Goal: Task Accomplishment & Management: Use online tool/utility

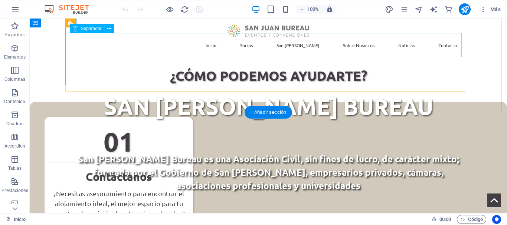
scroll to position [129, 0]
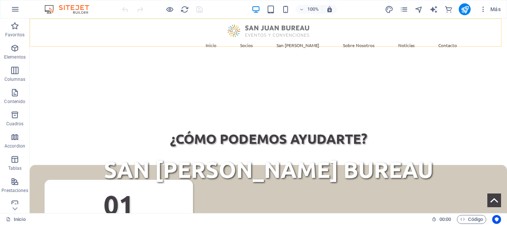
drag, startPoint x: 206, startPoint y: 45, endPoint x: 186, endPoint y: 42, distance: 20.3
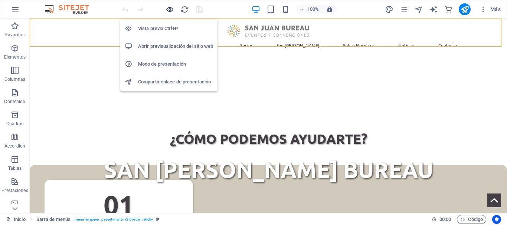
click at [170, 9] on icon "button" at bounding box center [170, 9] width 9 height 9
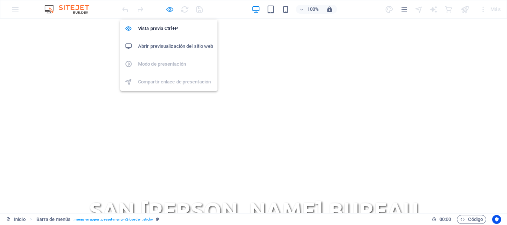
scroll to position [0, 0]
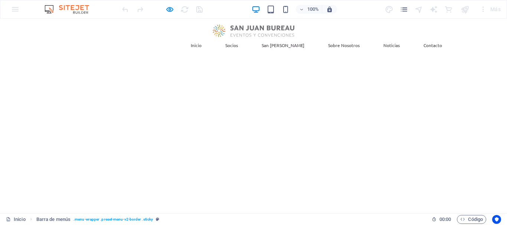
click at [342, 37] on link "Sobre Nosotros" at bounding box center [343, 45] width 43 height 16
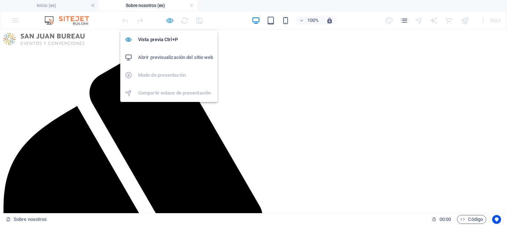
click at [167, 21] on icon "button" at bounding box center [170, 20] width 9 height 9
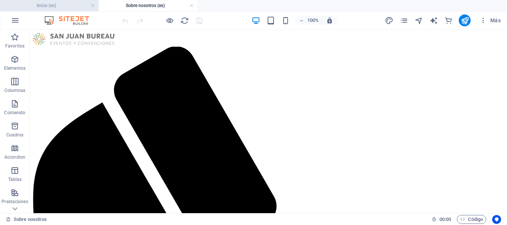
click at [68, 5] on h4 "Inicio (es)" at bounding box center [49, 5] width 99 height 8
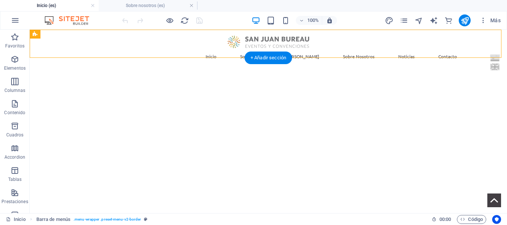
click at [50, 86] on figure at bounding box center [269, 182] width 478 height 223
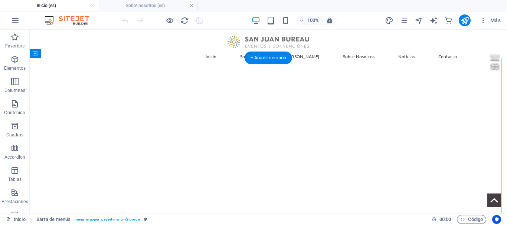
click at [50, 86] on figure at bounding box center [269, 182] width 478 height 223
select select "px"
select select "%"
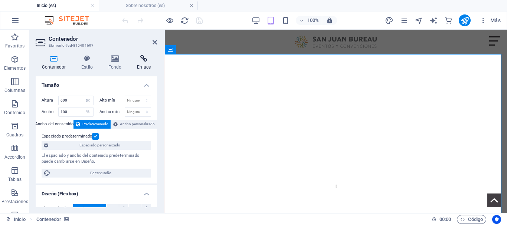
click at [147, 60] on icon at bounding box center [144, 58] width 26 height 7
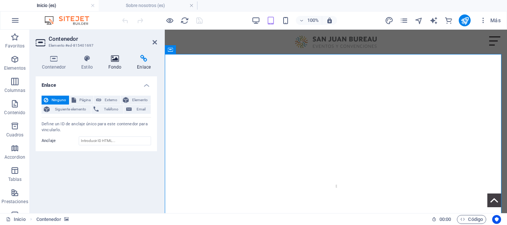
click at [112, 64] on h4 "Fondo" at bounding box center [116, 63] width 29 height 16
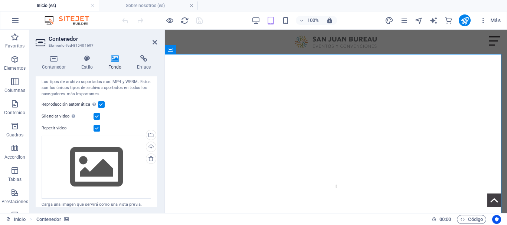
scroll to position [111, 0]
click at [166, 6] on h4 "Sobre nosotros (es)" at bounding box center [148, 5] width 99 height 8
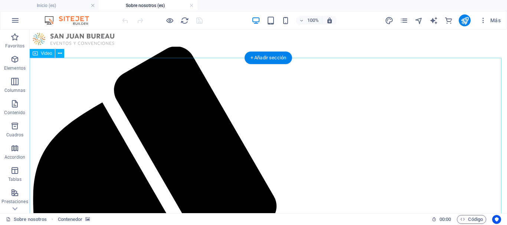
select select "%"
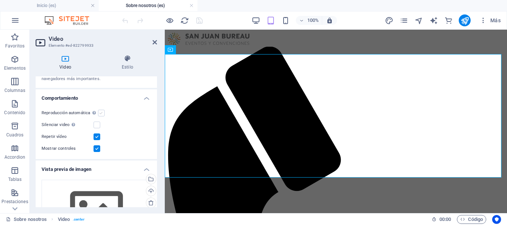
scroll to position [74, 0]
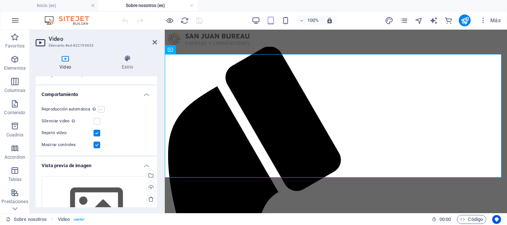
click at [104, 108] on label at bounding box center [101, 109] width 7 height 7
click at [0, 0] on input "Reproducción automática La reproducción automática solo está disponible si sile…" at bounding box center [0, 0] width 0 height 0
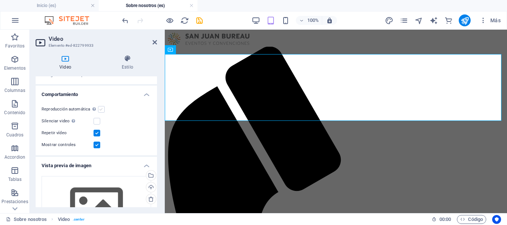
click at [100, 111] on label at bounding box center [101, 109] width 7 height 7
click at [0, 0] on input "Reproducción automática La reproducción automática solo está disponible si sile…" at bounding box center [0, 0] width 0 height 0
click at [98, 123] on label at bounding box center [97, 121] width 7 height 7
click at [0, 0] on input "Silenciar video La reproducción automática estará disponible si silenciado está…" at bounding box center [0, 0] width 0 height 0
click at [101, 110] on label at bounding box center [101, 109] width 7 height 7
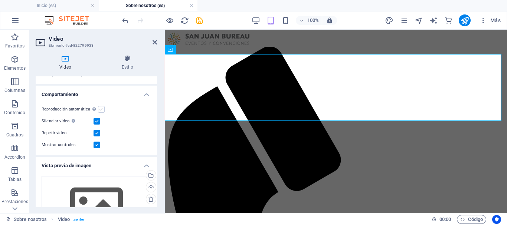
click at [0, 0] on input "Reproducción automática La reproducción automática solo está disponible si sile…" at bounding box center [0, 0] width 0 height 0
click at [201, 21] on icon "save" at bounding box center [199, 20] width 9 height 9
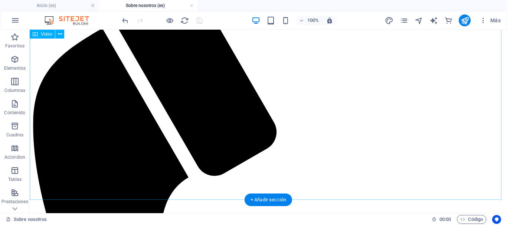
scroll to position [0, 0]
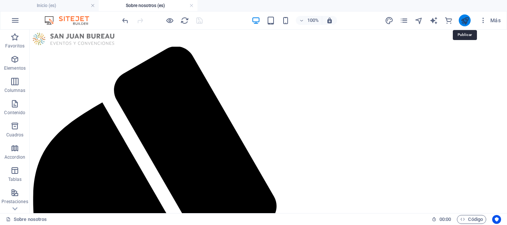
click at [467, 19] on icon "publish" at bounding box center [465, 20] width 9 height 9
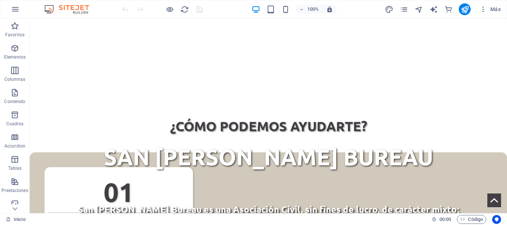
scroll to position [186, 0]
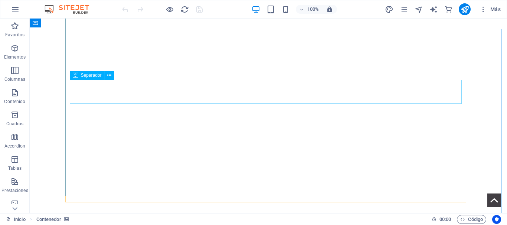
scroll to position [0, 0]
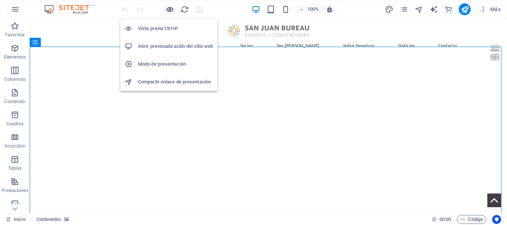
click at [169, 8] on icon "button" at bounding box center [170, 9] width 9 height 9
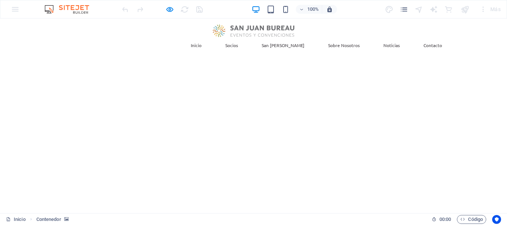
click at [344, 37] on link "Sobre Nosotros" at bounding box center [343, 45] width 43 height 16
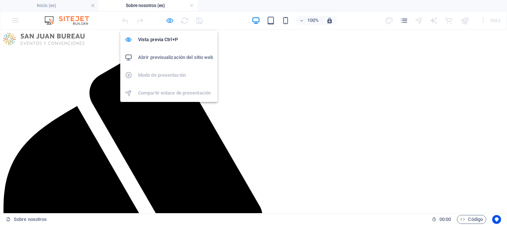
click at [169, 21] on icon "button" at bounding box center [170, 20] width 9 height 9
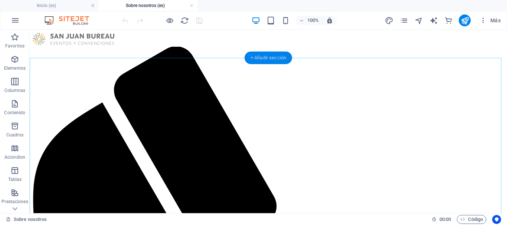
click at [260, 58] on div "+ Añadir sección" at bounding box center [269, 58] width 48 height 13
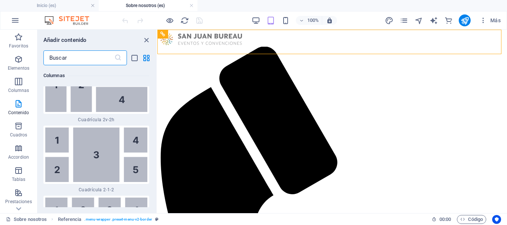
scroll to position [2556, 0]
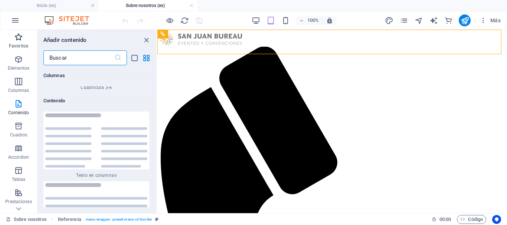
click at [17, 46] on p "Favoritos" at bounding box center [18, 46] width 19 height 6
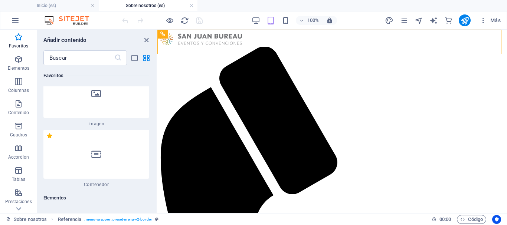
scroll to position [111, 0]
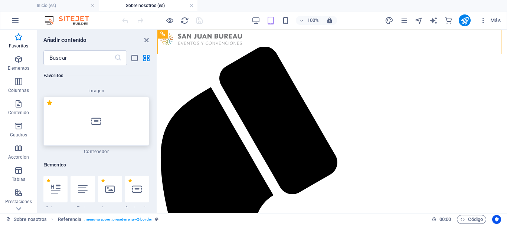
click at [100, 122] on icon at bounding box center [96, 122] width 10 height 10
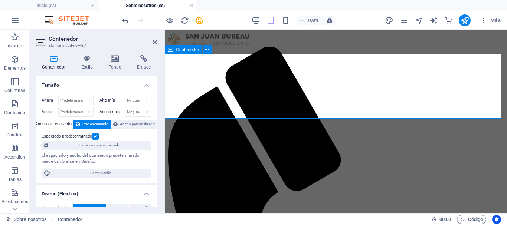
click at [185, 51] on span "Contenedor" at bounding box center [187, 50] width 23 height 4
click at [114, 61] on icon at bounding box center [115, 58] width 26 height 7
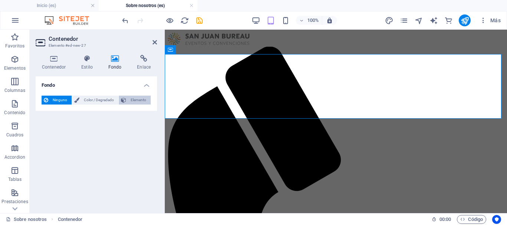
click at [130, 100] on span "Elemento" at bounding box center [139, 100] width 20 height 9
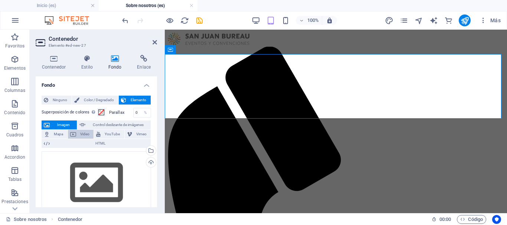
click at [79, 134] on span "Video" at bounding box center [84, 134] width 13 height 9
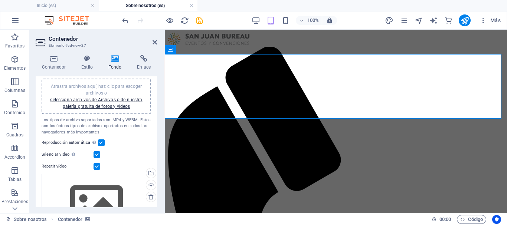
scroll to position [74, 0]
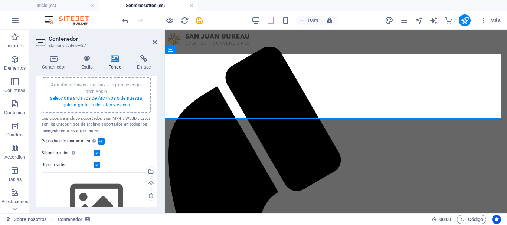
click at [107, 103] on link "selecciona archivos de Archivos o de nuestra galería gratuita de fotos y vídeos" at bounding box center [96, 102] width 92 height 12
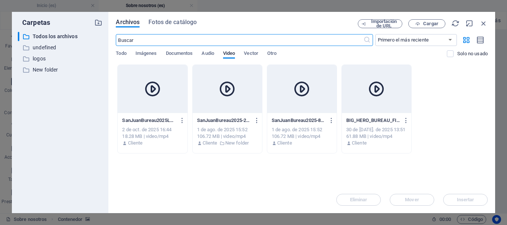
click at [151, 92] on icon at bounding box center [153, 89] width 18 height 18
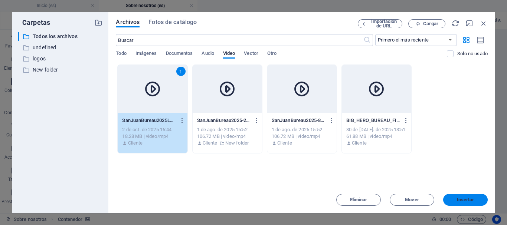
click at [456, 197] on button "Insertar" at bounding box center [466, 200] width 45 height 12
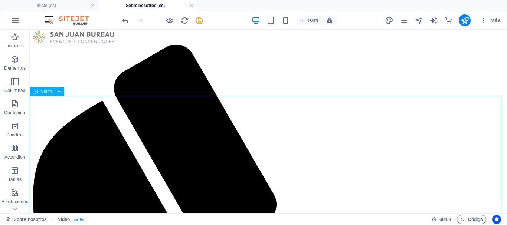
scroll to position [0, 0]
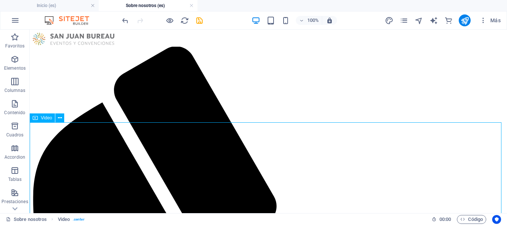
click at [50, 118] on span "Video" at bounding box center [46, 118] width 11 height 4
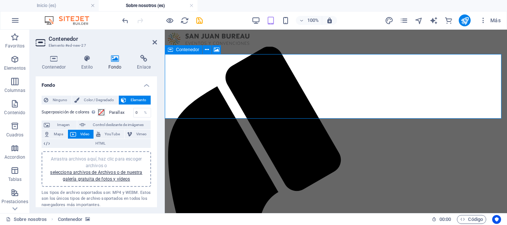
click at [55, 64] on h4 "Contenedor" at bounding box center [55, 63] width 39 height 16
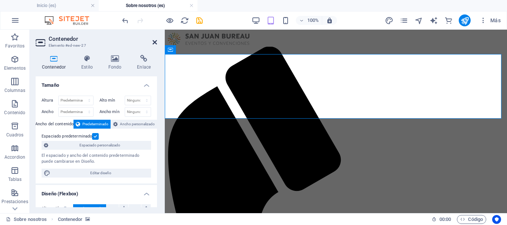
click at [154, 43] on icon at bounding box center [155, 42] width 4 height 6
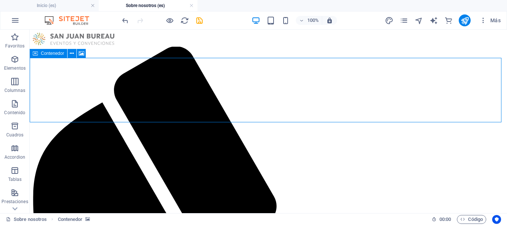
click at [43, 53] on span "Contenedor" at bounding box center [52, 53] width 23 height 4
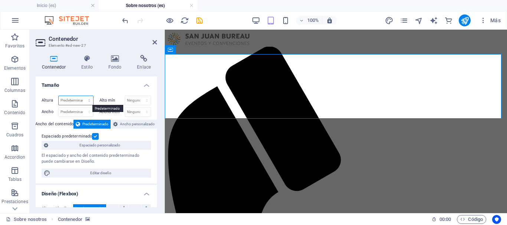
click at [79, 102] on select "Predeterminado px rem % vh vw" at bounding box center [76, 100] width 35 height 9
click at [46, 111] on label "Ancho" at bounding box center [50, 112] width 17 height 4
click at [72, 111] on select "Predeterminado px rem % em vh vw" at bounding box center [76, 112] width 35 height 9
select select "px"
click at [82, 108] on select "Predeterminado px rem % em vh vw" at bounding box center [76, 112] width 35 height 9
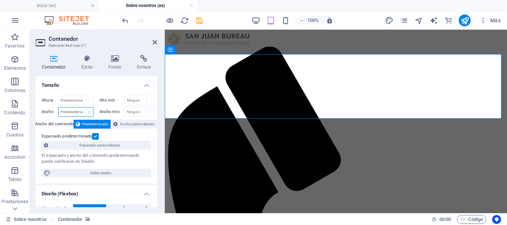
type input "907"
click at [78, 102] on select "Predeterminado px rem % vh vw" at bounding box center [76, 100] width 35 height 9
select select "%"
click at [82, 96] on select "Predeterminado px rem % vh vw" at bounding box center [76, 100] width 35 height 9
type input "100"
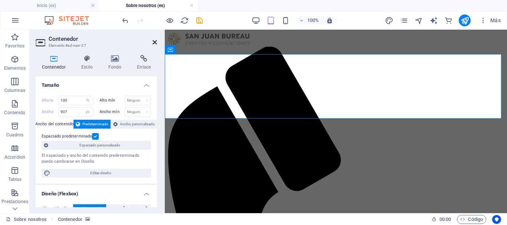
click at [156, 42] on icon at bounding box center [155, 42] width 4 height 6
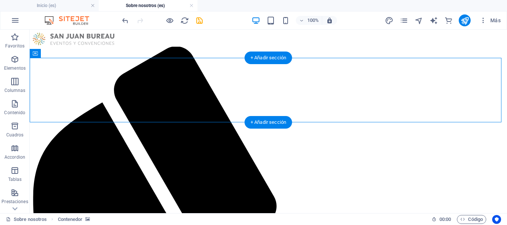
select select "%"
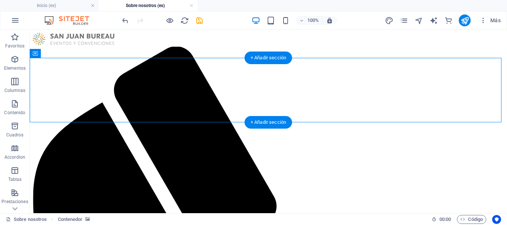
select select "px"
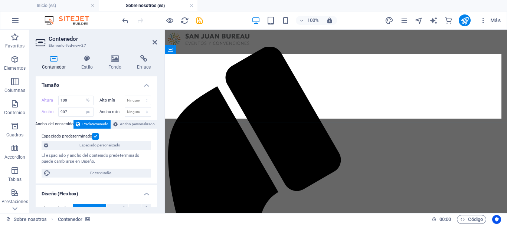
click at [79, 86] on h4 "Tamaño" at bounding box center [96, 83] width 121 height 13
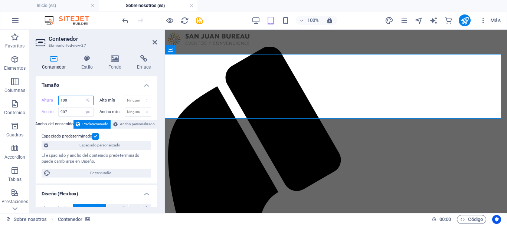
click at [75, 100] on input "100" at bounding box center [76, 100] width 35 height 9
drag, startPoint x: 76, startPoint y: 101, endPoint x: 58, endPoint y: 100, distance: 18.6
click at [58, 100] on div "Altura 100 Predeterminado px rem % vh vw" at bounding box center [68, 101] width 52 height 10
type input "200"
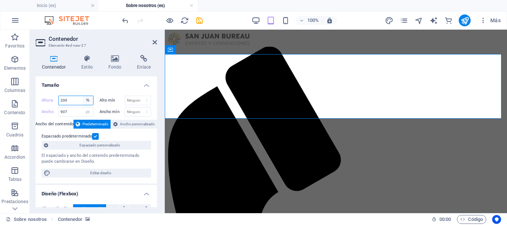
click at [87, 101] on select "Predeterminado px rem % vh vw" at bounding box center [88, 100] width 10 height 9
click at [75, 111] on input "907" at bounding box center [76, 112] width 35 height 9
click at [85, 113] on select "Predeterminado px rem % em vh vw" at bounding box center [88, 112] width 10 height 9
select select "%"
click at [83, 108] on select "Predeterminado px rem % em vh vw" at bounding box center [88, 112] width 10 height 9
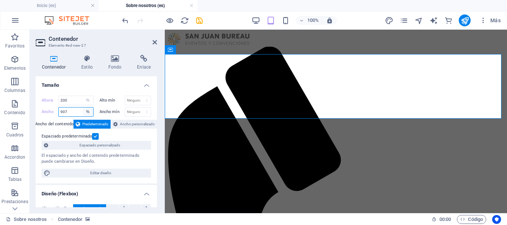
type input "100"
click at [87, 101] on select "Predeterminado px rem % vh vw" at bounding box center [88, 100] width 10 height 9
select select "px"
click at [83, 96] on select "Predeterminado px rem % vh vw" at bounding box center [88, 100] width 10 height 9
type input "174"
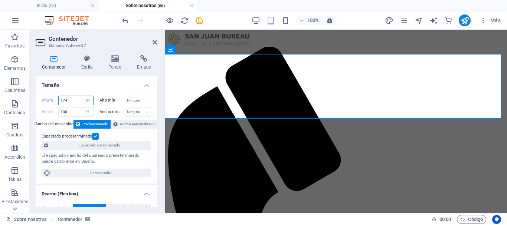
click at [71, 100] on input "174" at bounding box center [76, 100] width 35 height 9
click at [153, 44] on icon at bounding box center [155, 42] width 4 height 6
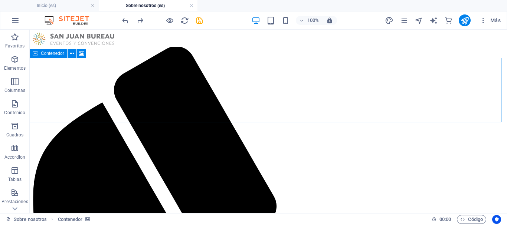
click at [38, 55] on icon at bounding box center [35, 53] width 5 height 9
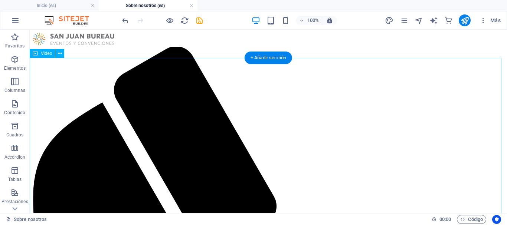
select select "%"
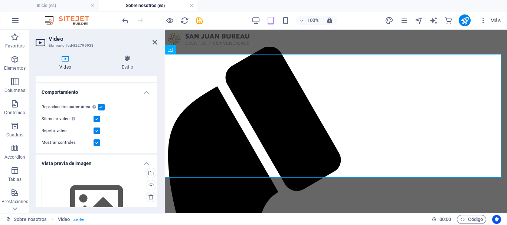
scroll to position [74, 0]
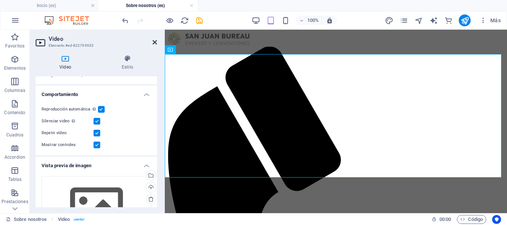
click at [154, 42] on icon at bounding box center [155, 42] width 4 height 6
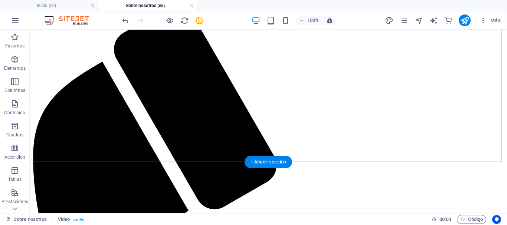
scroll to position [111, 0]
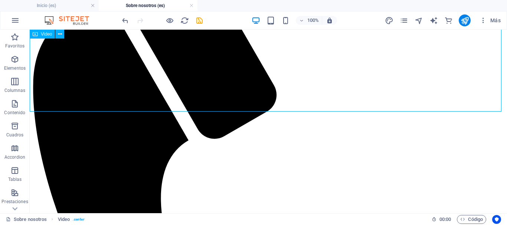
click at [40, 35] on div "Video" at bounding box center [42, 34] width 25 height 9
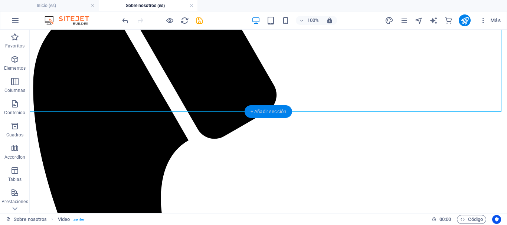
click at [270, 110] on div "+ Añadir sección" at bounding box center [269, 111] width 48 height 13
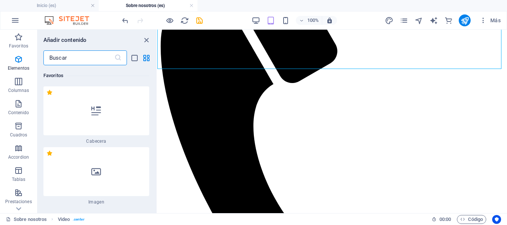
scroll to position [2379, 0]
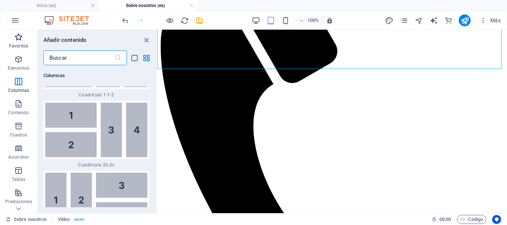
click at [10, 36] on span "Favoritos" at bounding box center [18, 42] width 37 height 18
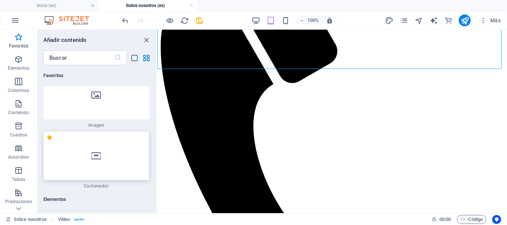
scroll to position [111, 0]
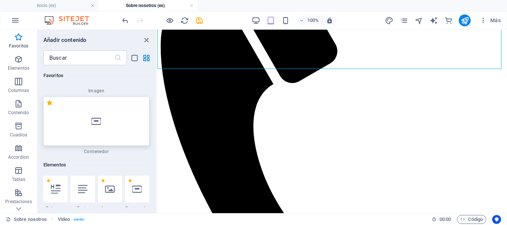
click at [113, 118] on div at bounding box center [96, 121] width 106 height 49
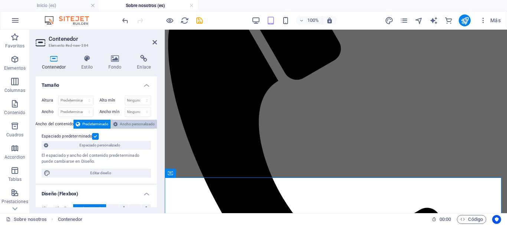
scroll to position [0, 0]
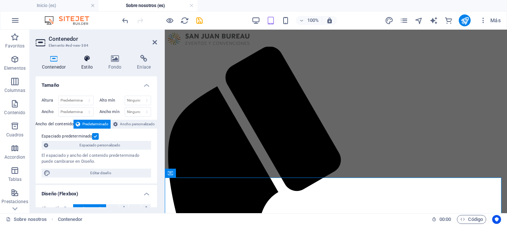
click at [95, 63] on h4 "Estilo" at bounding box center [88, 63] width 27 height 16
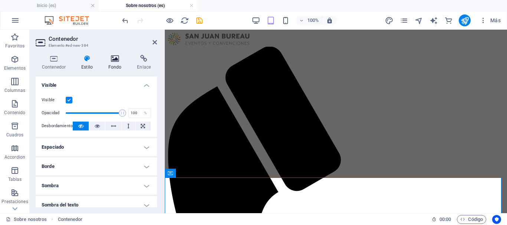
click at [113, 62] on icon at bounding box center [115, 58] width 26 height 7
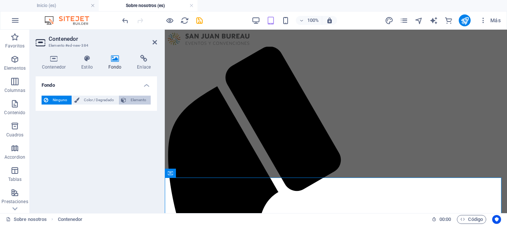
click at [136, 100] on span "Elemento" at bounding box center [139, 100] width 20 height 9
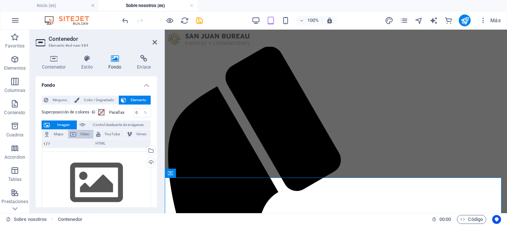
click at [84, 136] on span "Video" at bounding box center [84, 134] width 13 height 9
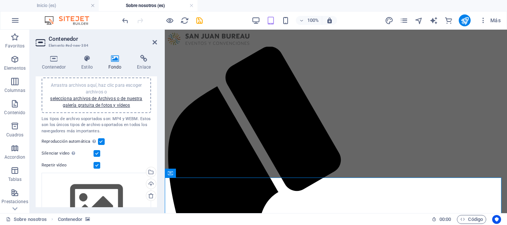
scroll to position [74, 0]
click at [104, 101] on link "selecciona archivos de Archivos o de nuestra galería gratuita de fotos y vídeos" at bounding box center [96, 102] width 92 height 12
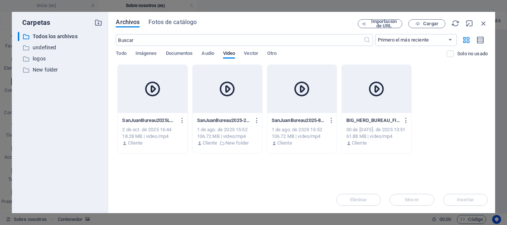
click at [152, 100] on div at bounding box center [152, 89] width 69 height 48
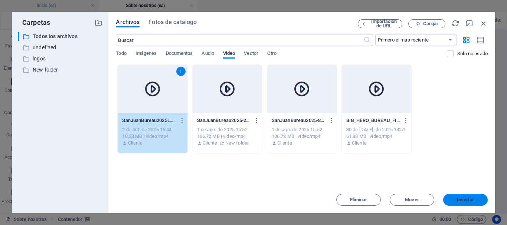
click at [468, 195] on button "Insertar" at bounding box center [466, 200] width 45 height 12
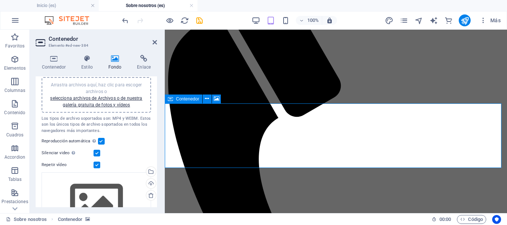
click at [156, 40] on icon at bounding box center [155, 42] width 4 height 6
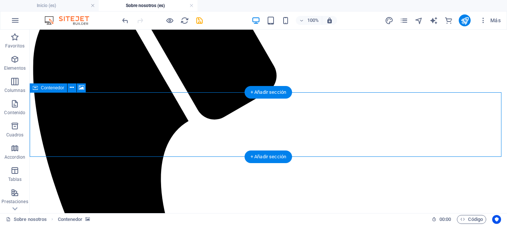
scroll to position [147, 0]
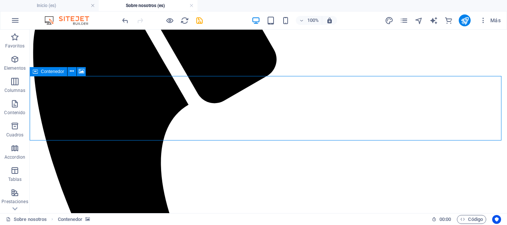
click at [44, 71] on span "Contenedor" at bounding box center [52, 71] width 23 height 4
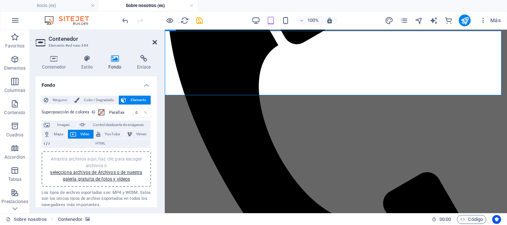
click at [154, 41] on icon at bounding box center [155, 42] width 4 height 6
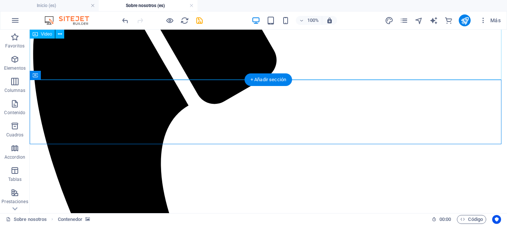
scroll to position [145, 0]
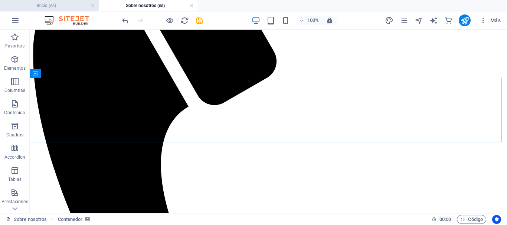
click at [73, 5] on h4 "Inicio (es)" at bounding box center [49, 5] width 99 height 8
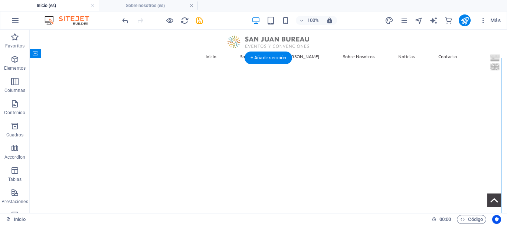
click at [46, 81] on figure at bounding box center [269, 182] width 478 height 223
select select "px"
select select "%"
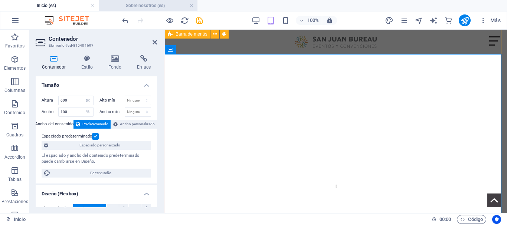
click at [164, 8] on h4 "Sobre nosotros (es)" at bounding box center [148, 5] width 99 height 8
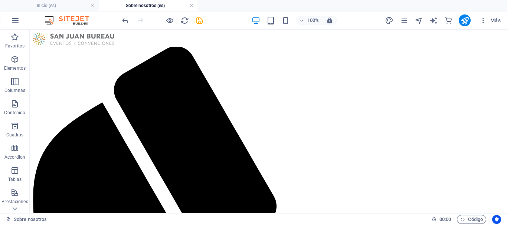
scroll to position [145, 0]
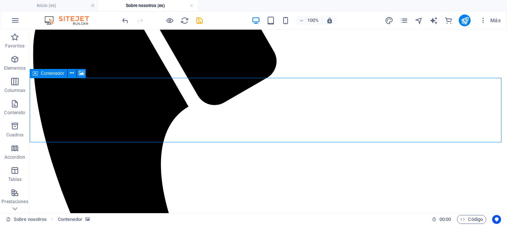
click at [39, 73] on div "Contenedor" at bounding box center [49, 73] width 38 height 9
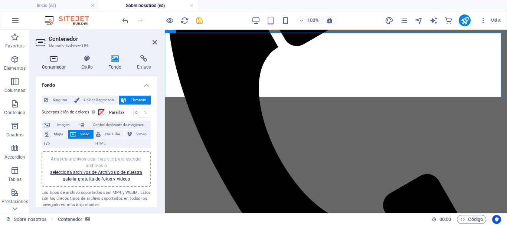
click at [55, 57] on icon at bounding box center [54, 58] width 36 height 7
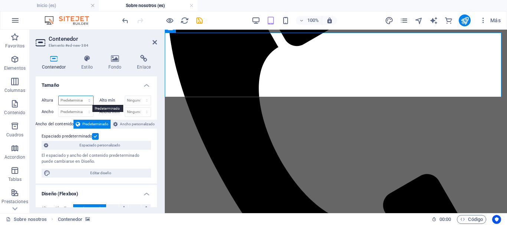
click at [77, 100] on select "Predeterminado px rem % vh vw" at bounding box center [76, 100] width 35 height 9
select select "px"
click at [82, 96] on select "Predeterminado px rem % vh vw" at bounding box center [76, 100] width 35 height 9
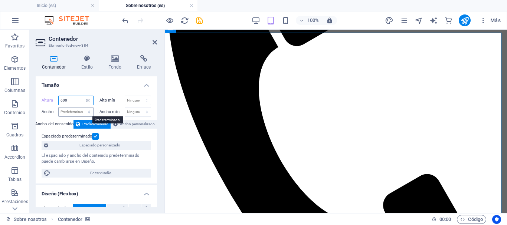
type input "600"
click at [78, 111] on select "Predeterminado px rem % em vh vw" at bounding box center [76, 112] width 35 height 9
select select "%"
click at [82, 108] on select "Predeterminado px rem % em vh vw" at bounding box center [76, 112] width 35 height 9
type input "100"
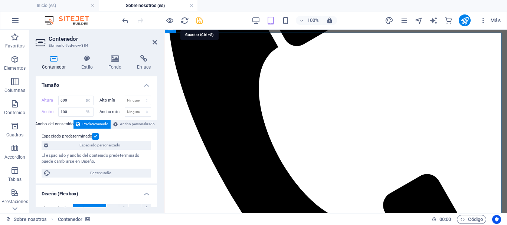
drag, startPoint x: 199, startPoint y: 19, endPoint x: 321, endPoint y: 53, distance: 126.2
click at [199, 19] on icon "save" at bounding box center [199, 20] width 9 height 9
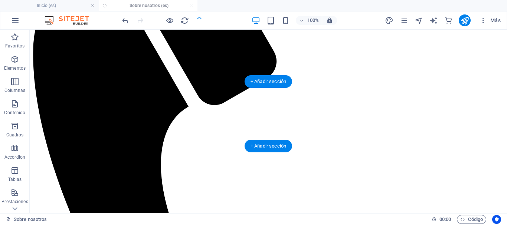
scroll to position [142, 0]
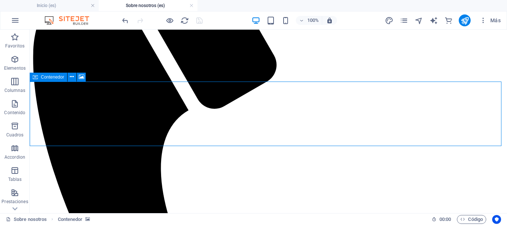
click at [34, 79] on icon at bounding box center [35, 77] width 5 height 9
select select "px"
select select "%"
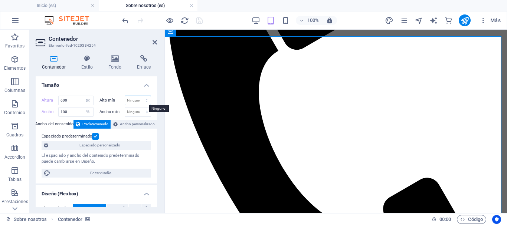
click at [135, 100] on select "Ninguno px rem % vh vw" at bounding box center [138, 100] width 26 height 9
select select "px"
click at [139, 96] on select "Ninguno px rem % vh vw" at bounding box center [138, 100] width 26 height 9
type input "500"
click at [135, 115] on select "Ninguno px rem % vh vw" at bounding box center [138, 112] width 26 height 9
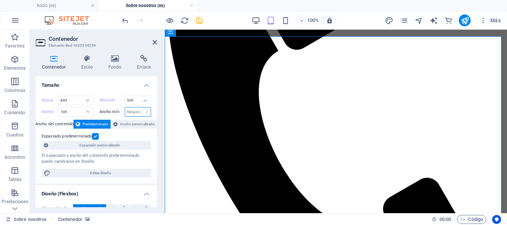
select select "%"
click at [139, 108] on select "Ninguno px rem % vh vw" at bounding box center [138, 112] width 26 height 9
type input "100"
click at [153, 42] on icon at bounding box center [155, 42] width 4 height 6
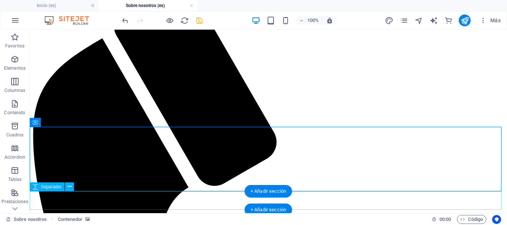
scroll to position [139, 0]
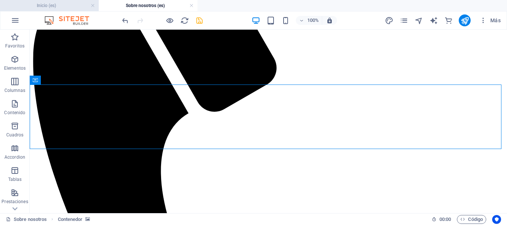
click at [59, 5] on h4 "Inicio (es)" at bounding box center [49, 5] width 99 height 8
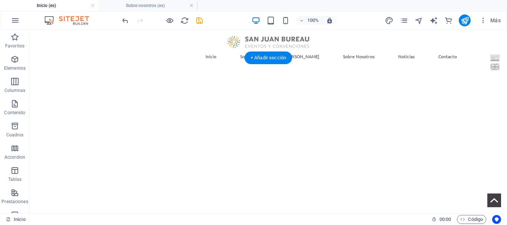
click at [49, 71] on figure at bounding box center [269, 182] width 478 height 223
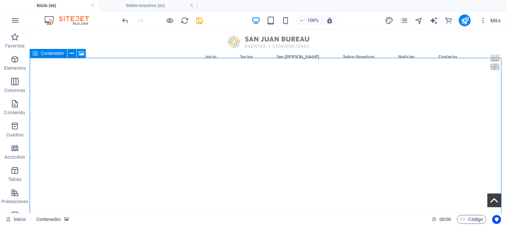
click at [40, 55] on div "Contenedor" at bounding box center [49, 53] width 38 height 9
select select "px"
select select "%"
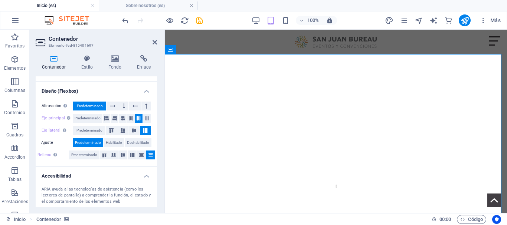
scroll to position [111, 0]
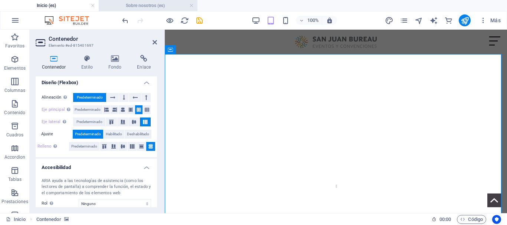
click at [148, 7] on h4 "Sobre nosotros (es)" at bounding box center [148, 5] width 99 height 8
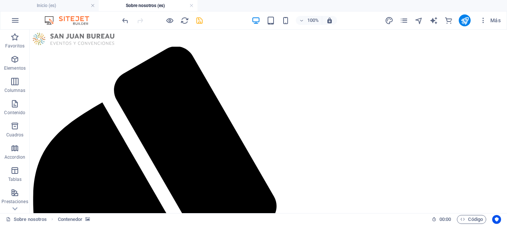
scroll to position [139, 0]
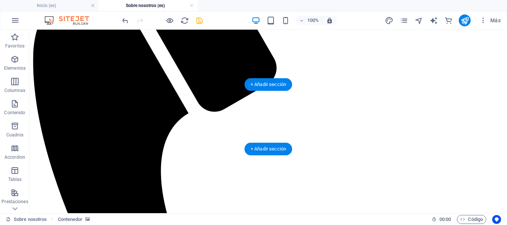
select select "px"
select select "%"
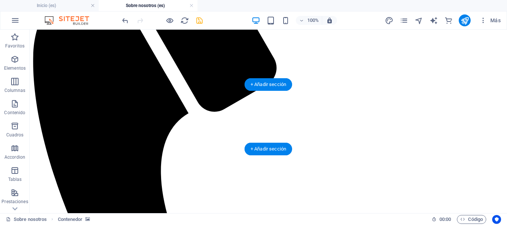
select select "%"
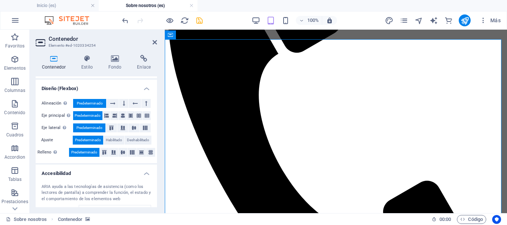
scroll to position [111, 0]
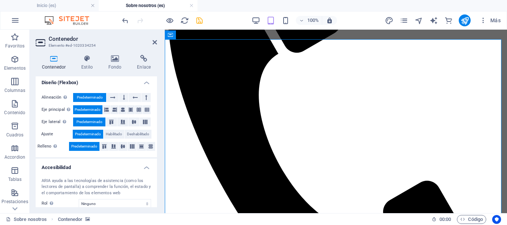
click at [88, 94] on span "Predeterminado" at bounding box center [90, 97] width 26 height 9
click at [138, 111] on icon at bounding box center [139, 109] width 4 height 9
click at [146, 124] on icon at bounding box center [145, 122] width 9 height 4
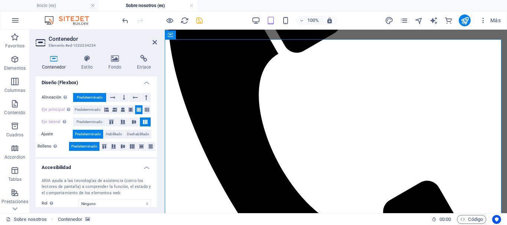
click at [141, 5] on h4 "Sobre nosotros (es)" at bounding box center [148, 5] width 99 height 8
click at [69, 8] on h4 "Inicio (es)" at bounding box center [49, 5] width 99 height 8
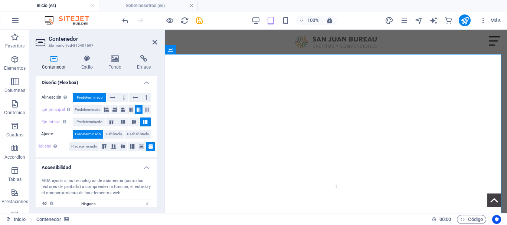
scroll to position [0, 0]
click at [65, 7] on h4 "Inicio (es)" at bounding box center [49, 5] width 99 height 8
click at [158, 4] on h4 "Sobre nosotros (es)" at bounding box center [148, 5] width 99 height 8
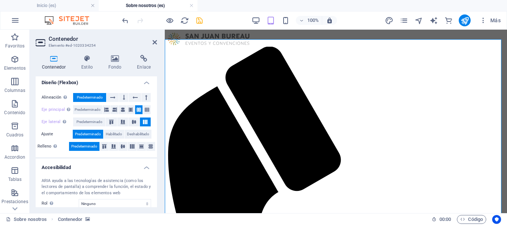
scroll to position [139, 0]
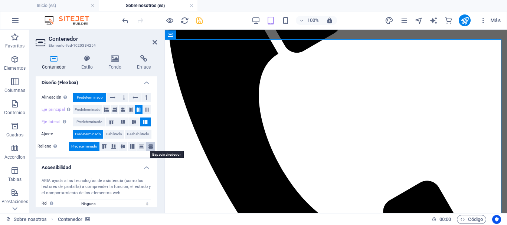
click at [150, 146] on icon at bounding box center [150, 147] width 9 height 4
click at [154, 41] on icon at bounding box center [155, 42] width 4 height 6
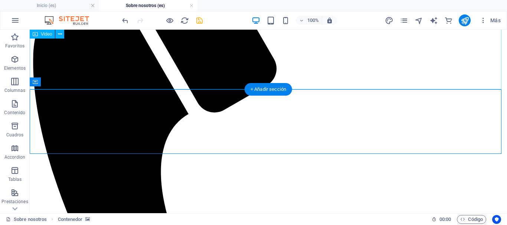
scroll to position [137, 0]
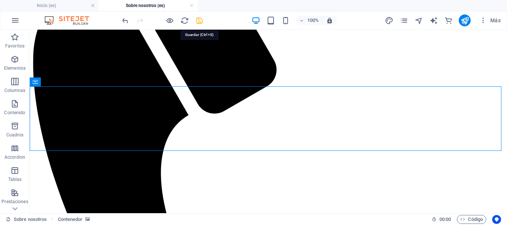
click at [199, 22] on icon "save" at bounding box center [199, 20] width 9 height 9
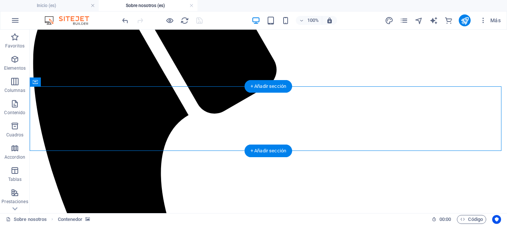
select select "px"
select select "%"
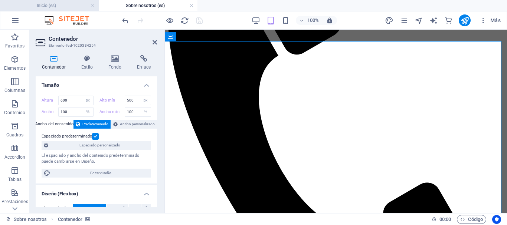
click at [67, 7] on h4 "Inicio (es)" at bounding box center [49, 5] width 99 height 8
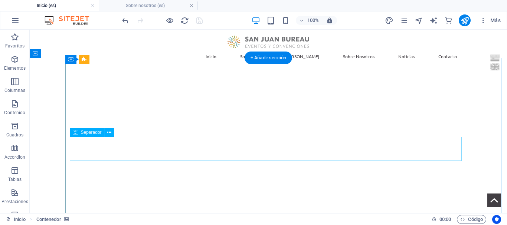
scroll to position [0, 0]
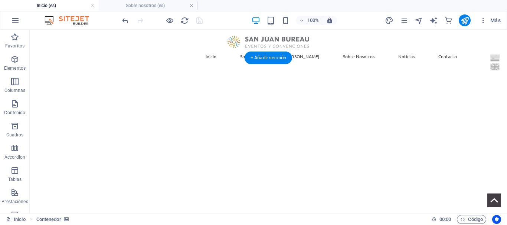
click at [52, 88] on figure at bounding box center [269, 182] width 478 height 223
select select "px"
select select "%"
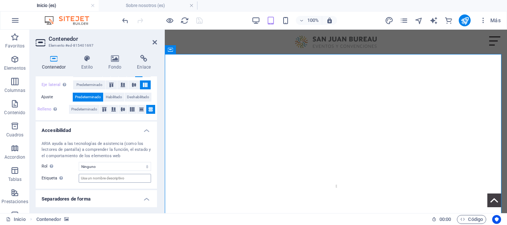
scroll to position [166, 0]
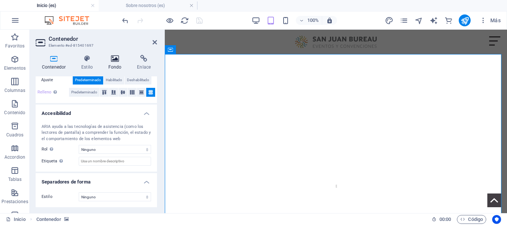
click at [111, 58] on icon at bounding box center [115, 58] width 26 height 7
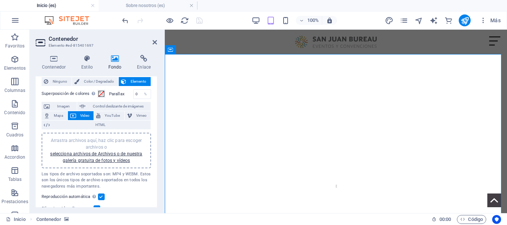
scroll to position [0, 0]
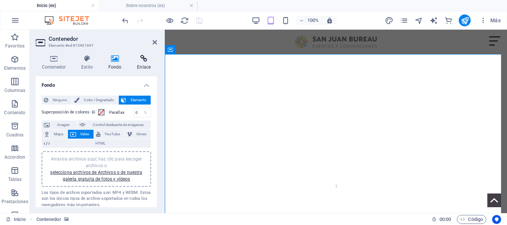
click at [144, 58] on icon at bounding box center [144, 58] width 26 height 7
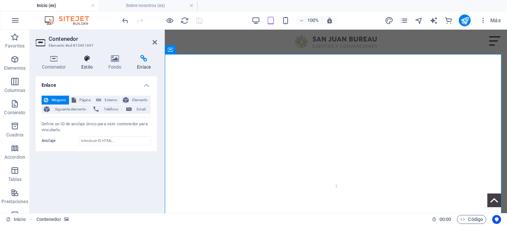
click at [84, 64] on h4 "Estilo" at bounding box center [88, 63] width 27 height 16
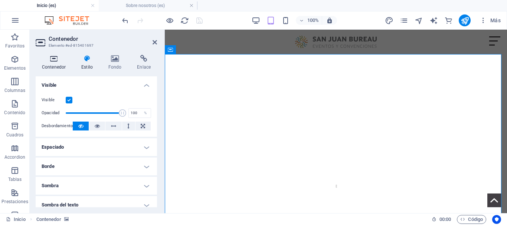
click at [58, 62] on icon at bounding box center [54, 58] width 36 height 7
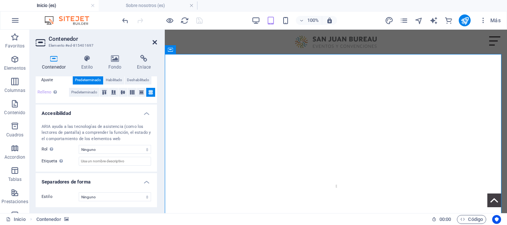
drag, startPoint x: 153, startPoint y: 42, endPoint x: 130, endPoint y: 37, distance: 24.3
click at [153, 42] on icon at bounding box center [155, 42] width 4 height 6
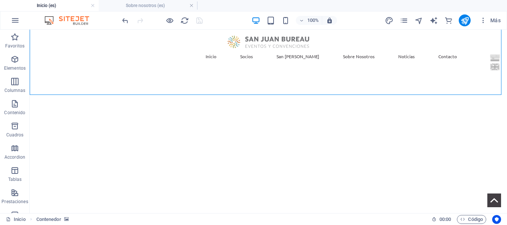
scroll to position [186, 0]
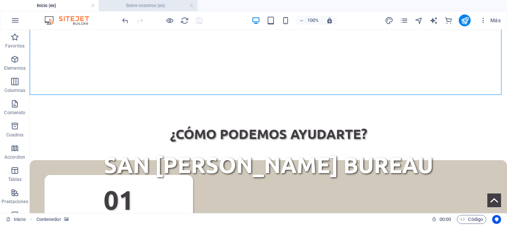
click at [158, 6] on h4 "Sobre nosotros (es)" at bounding box center [148, 5] width 99 height 8
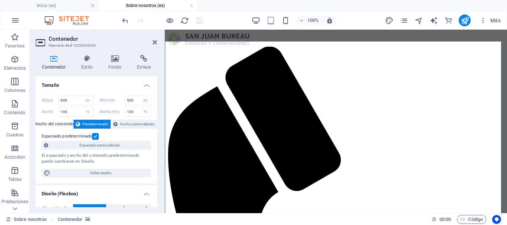
scroll to position [137, 0]
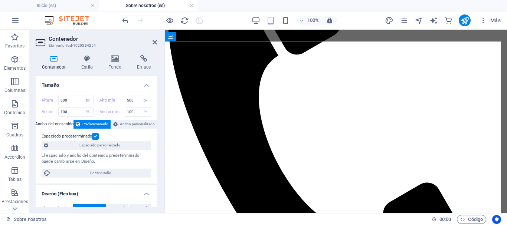
click at [99, 123] on span "Predeterminado" at bounding box center [95, 124] width 26 height 9
click at [154, 41] on icon at bounding box center [155, 42] width 4 height 6
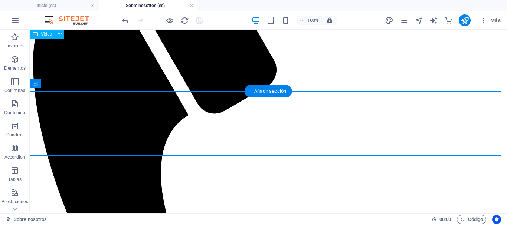
scroll to position [135, 0]
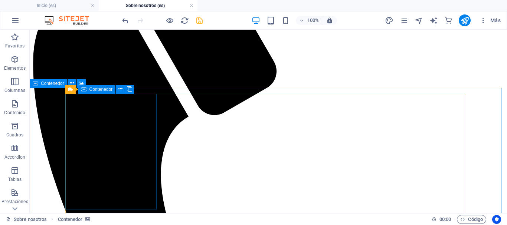
click at [103, 88] on span "Contenedor" at bounding box center [101, 89] width 23 height 4
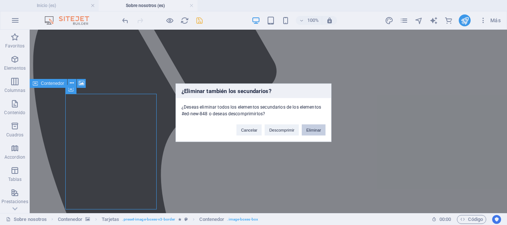
click at [314, 129] on button "Eliminar" at bounding box center [314, 129] width 24 height 11
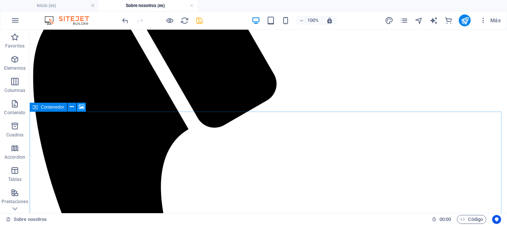
scroll to position [111, 0]
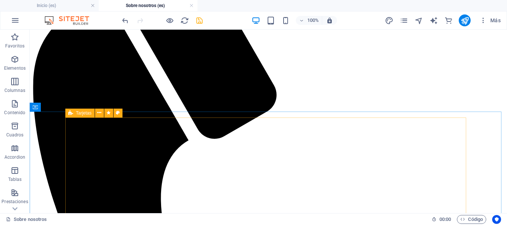
click at [72, 111] on icon at bounding box center [70, 113] width 5 height 9
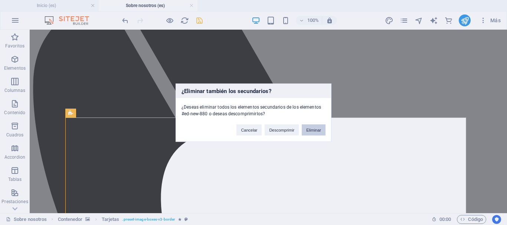
click at [308, 129] on button "Eliminar" at bounding box center [314, 129] width 24 height 11
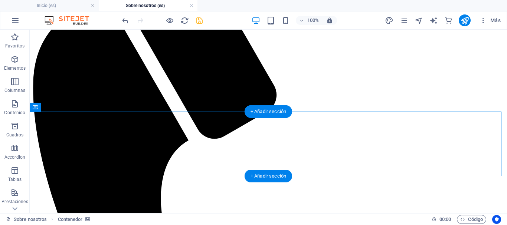
select select "px"
select select "%"
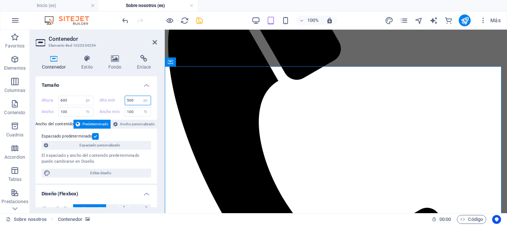
drag, startPoint x: 131, startPoint y: 101, endPoint x: 121, endPoint y: 101, distance: 10.0
click at [121, 101] on div "Alto mín 500 Ninguno px rem % vh vw" at bounding box center [126, 101] width 52 height 10
type input "600"
drag, startPoint x: 200, startPoint y: 22, endPoint x: 163, endPoint y: 9, distance: 39.4
click at [200, 22] on icon "save" at bounding box center [199, 20] width 9 height 9
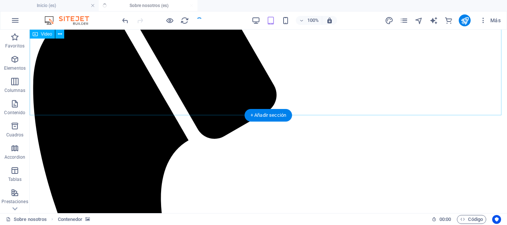
scroll to position [108, 0]
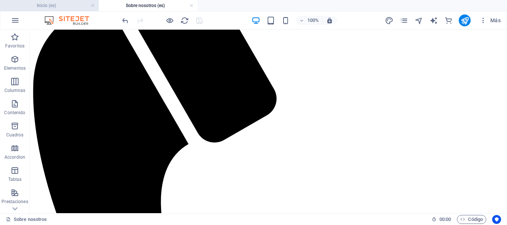
click at [59, 5] on h4 "Inicio (es)" at bounding box center [49, 5] width 99 height 8
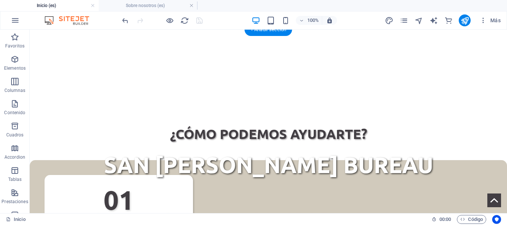
scroll to position [0, 0]
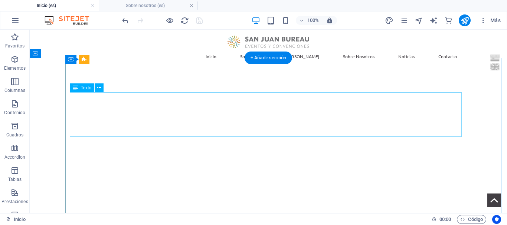
click at [35, 53] on icon at bounding box center [35, 53] width 5 height 9
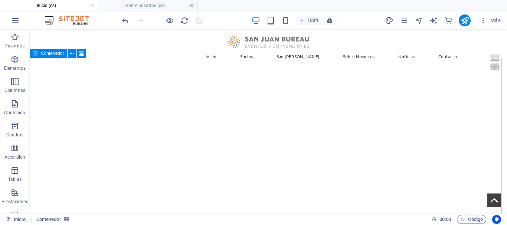
click at [44, 53] on span "Contenedor" at bounding box center [52, 53] width 23 height 4
select select "px"
select select "%"
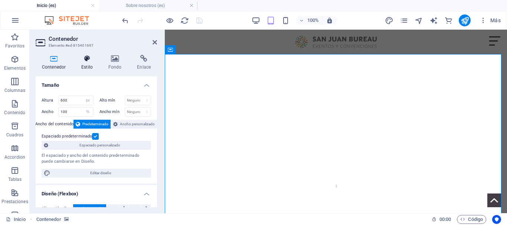
click at [84, 57] on icon at bounding box center [87, 58] width 24 height 7
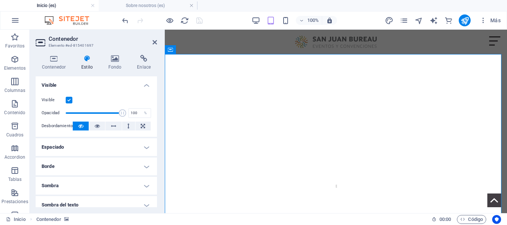
click at [138, 147] on h4 "Espaciado" at bounding box center [96, 148] width 121 height 18
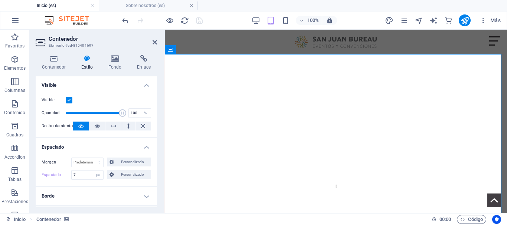
click at [138, 147] on h4 "Espaciado" at bounding box center [96, 145] width 121 height 13
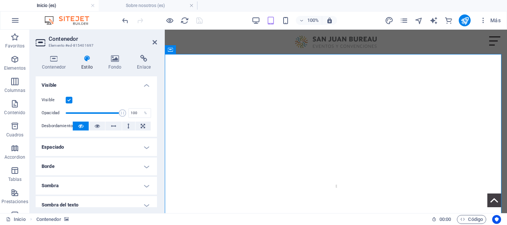
click at [138, 147] on h4 "Espaciado" at bounding box center [96, 148] width 121 height 18
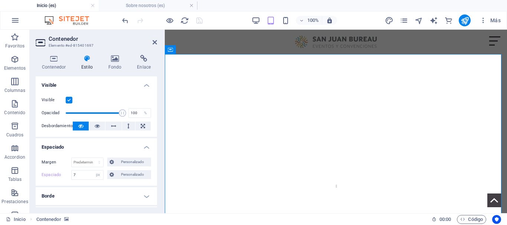
click at [138, 147] on h4 "Espaciado" at bounding box center [96, 145] width 121 height 13
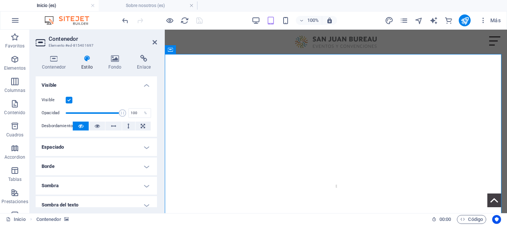
click at [142, 168] on h4 "Borde" at bounding box center [96, 167] width 121 height 18
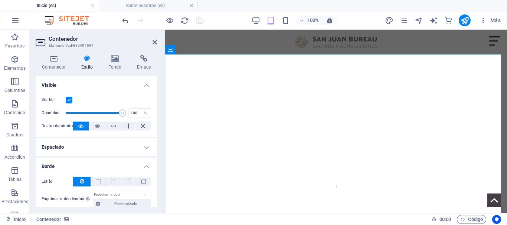
click at [142, 167] on h4 "Borde" at bounding box center [96, 164] width 121 height 13
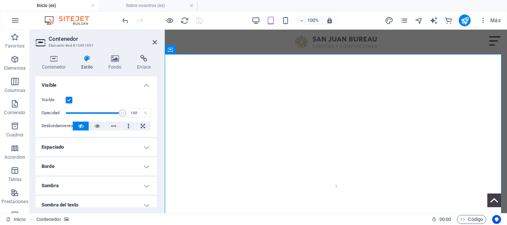
scroll to position [103, 0]
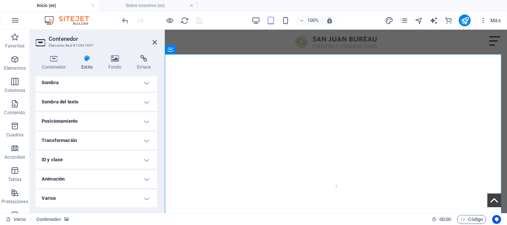
click at [139, 84] on h4 "Sombra" at bounding box center [96, 83] width 121 height 18
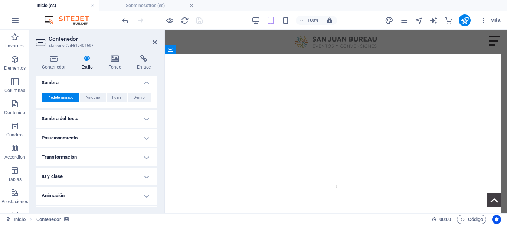
click at [139, 84] on h4 "Sombra" at bounding box center [96, 80] width 121 height 13
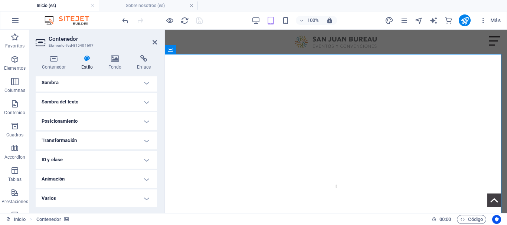
click at [139, 97] on h4 "Sombra del texto" at bounding box center [96, 102] width 121 height 18
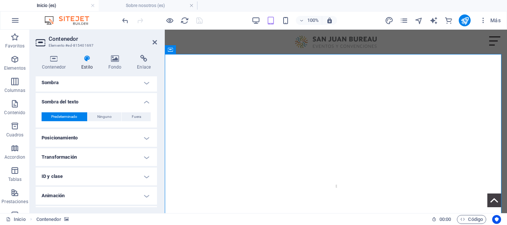
click at [139, 97] on h4 "Sombra del texto" at bounding box center [96, 99] width 121 height 13
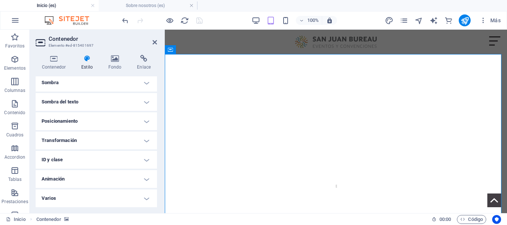
click at [115, 118] on h4 "Posicionamiento" at bounding box center [96, 122] width 121 height 18
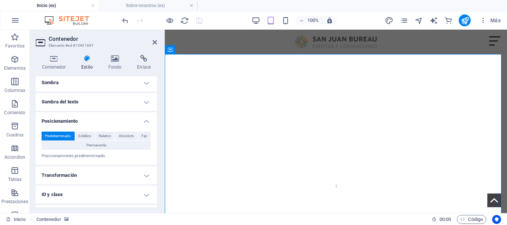
click at [115, 118] on h4 "Posicionamiento" at bounding box center [96, 119] width 121 height 13
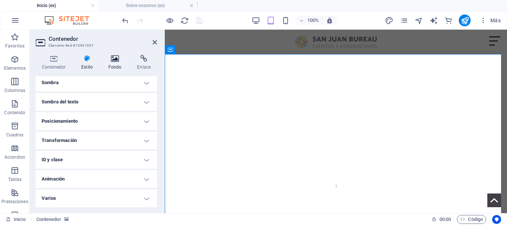
click at [116, 59] on icon at bounding box center [115, 58] width 26 height 7
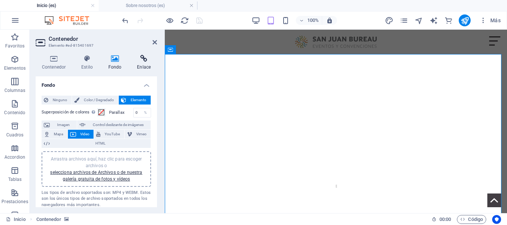
click at [143, 58] on icon at bounding box center [144, 58] width 26 height 7
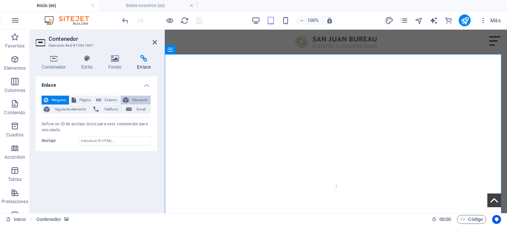
click at [135, 101] on span "Elemento" at bounding box center [139, 100] width 17 height 9
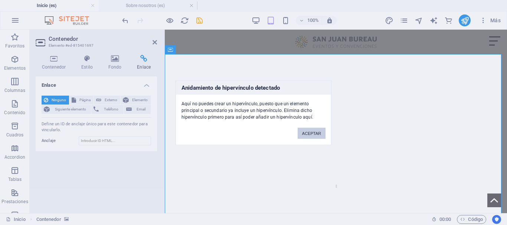
click at [314, 136] on button "ACEPTAR" at bounding box center [312, 133] width 28 height 11
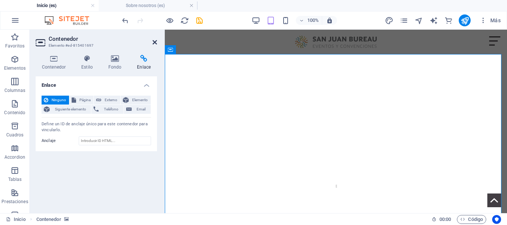
click at [156, 42] on icon at bounding box center [155, 42] width 4 height 6
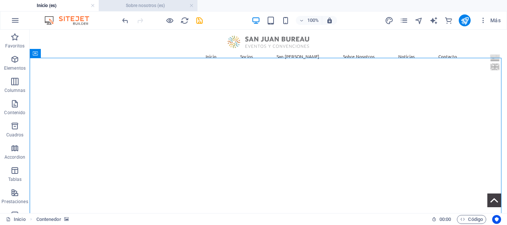
click at [150, 1] on h4 "Sobre nosotros (es)" at bounding box center [148, 5] width 99 height 8
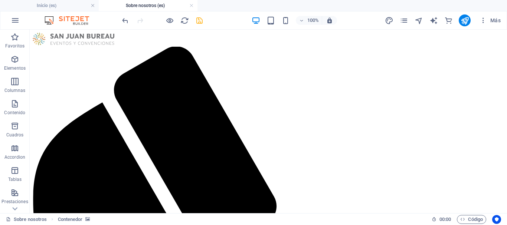
scroll to position [108, 0]
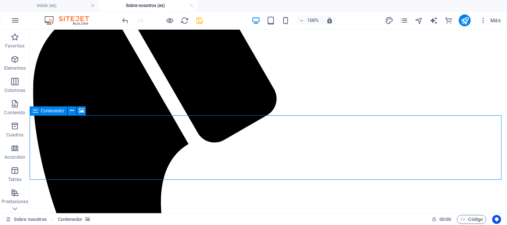
click at [64, 111] on div "Contenedor" at bounding box center [49, 111] width 38 height 9
click at [55, 111] on span "Contenedor" at bounding box center [52, 111] width 23 height 4
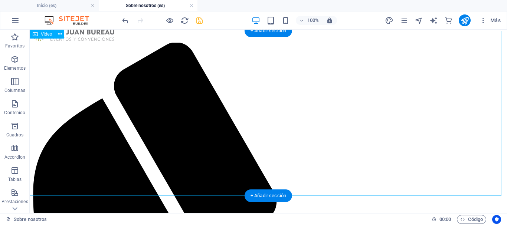
scroll to position [0, 0]
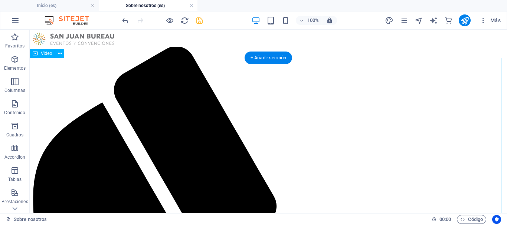
select select "%"
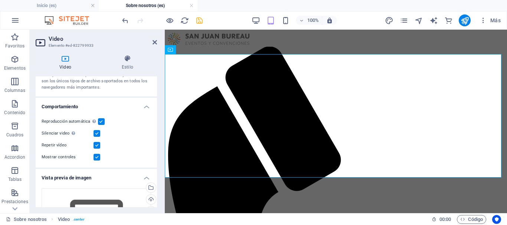
scroll to position [74, 0]
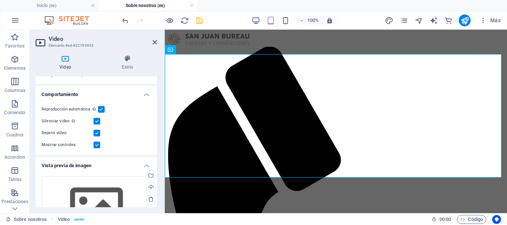
click at [94, 145] on label at bounding box center [97, 145] width 7 height 7
click at [0, 0] on input "Mostrar controles" at bounding box center [0, 0] width 0 height 0
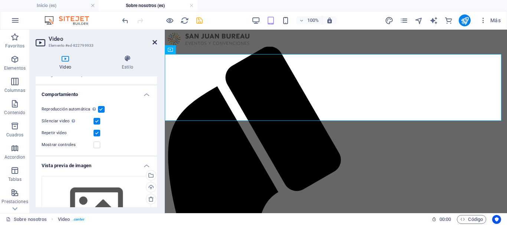
click at [154, 43] on icon at bounding box center [155, 42] width 4 height 6
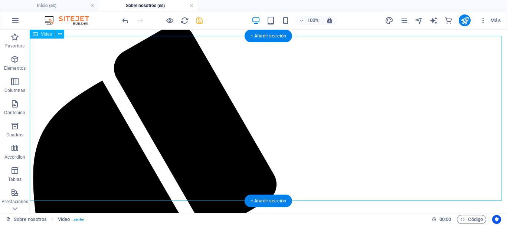
scroll to position [0, 0]
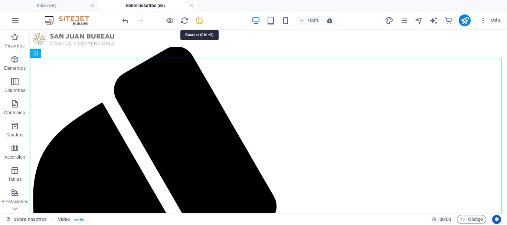
click at [198, 23] on icon "save" at bounding box center [199, 20] width 9 height 9
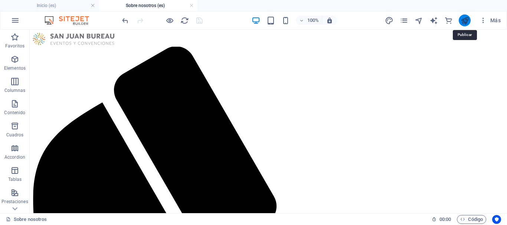
click at [465, 20] on icon "publish" at bounding box center [465, 20] width 9 height 9
